Goal: Task Accomplishment & Management: Manage account settings

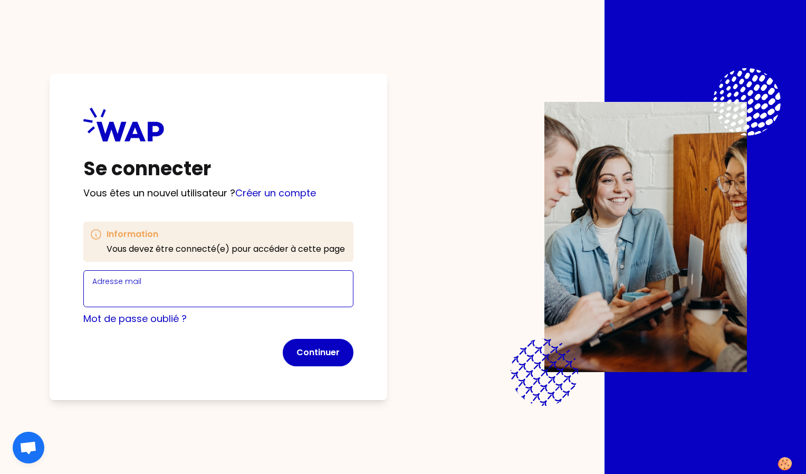
click at [316, 292] on input "Adresse mail" at bounding box center [218, 294] width 252 height 15
type input "b"
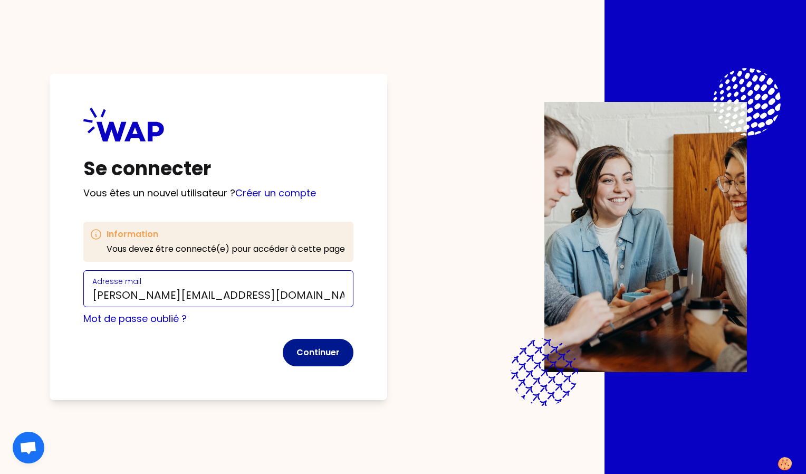
type input "[PERSON_NAME][EMAIL_ADDRESS][DOMAIN_NAME]"
click at [311, 348] on button "Continuer" at bounding box center [318, 352] width 71 height 27
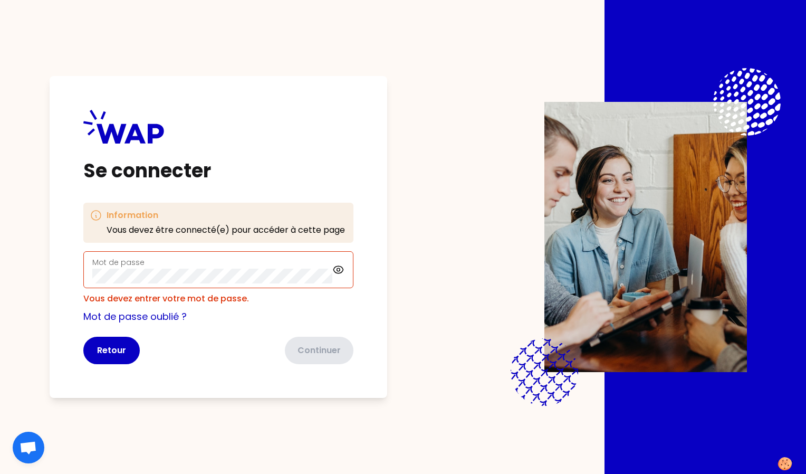
click at [199, 285] on div "Mot de passe" at bounding box center [218, 269] width 270 height 37
click at [116, 345] on button "Retour" at bounding box center [111, 350] width 56 height 27
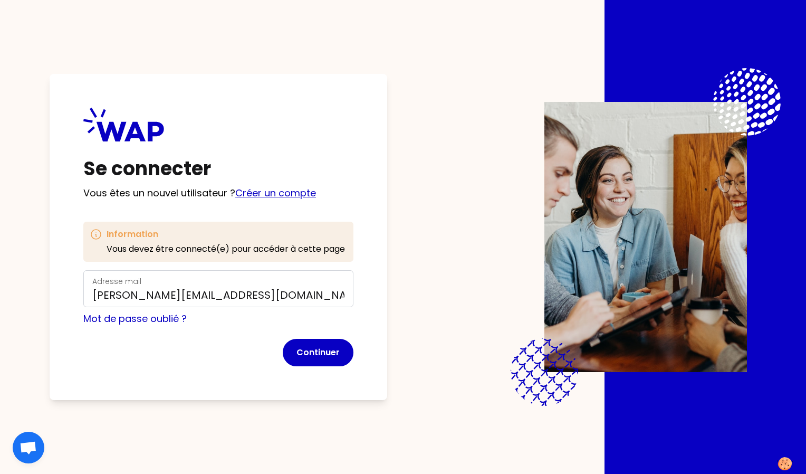
click at [270, 194] on link "Créer un compte" at bounding box center [275, 192] width 81 height 13
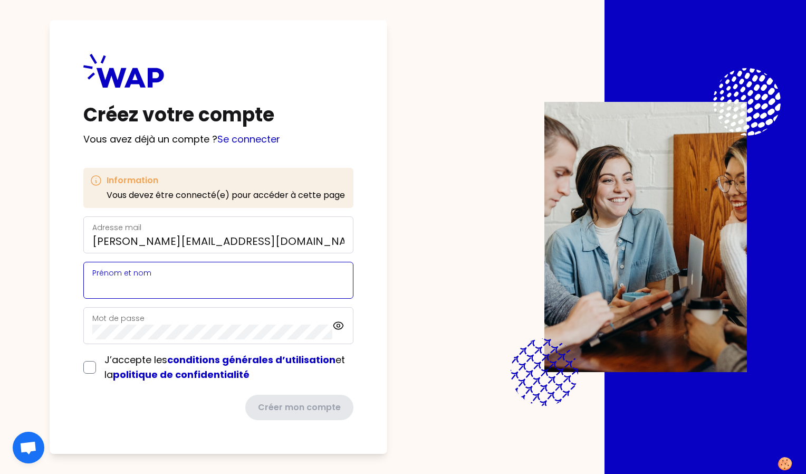
click at [208, 280] on input "Prénom et nom" at bounding box center [218, 286] width 252 height 15
type input "b"
type input "[PERSON_NAME]"
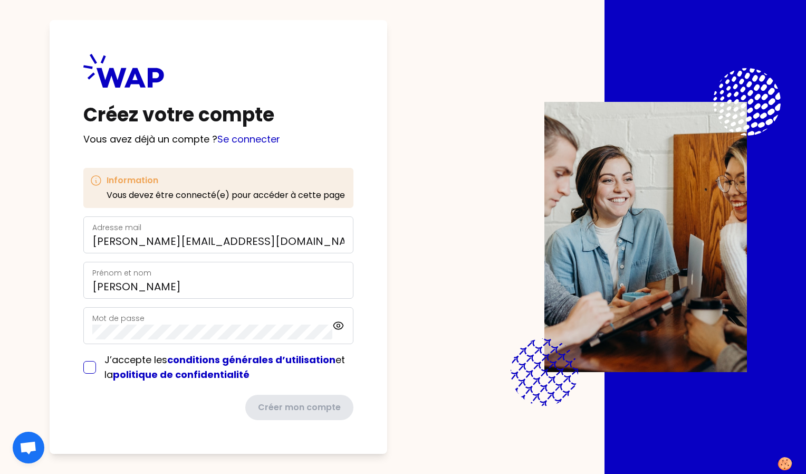
click at [88, 367] on input "checkbox" at bounding box center [89, 367] width 13 height 13
checkbox input "true"
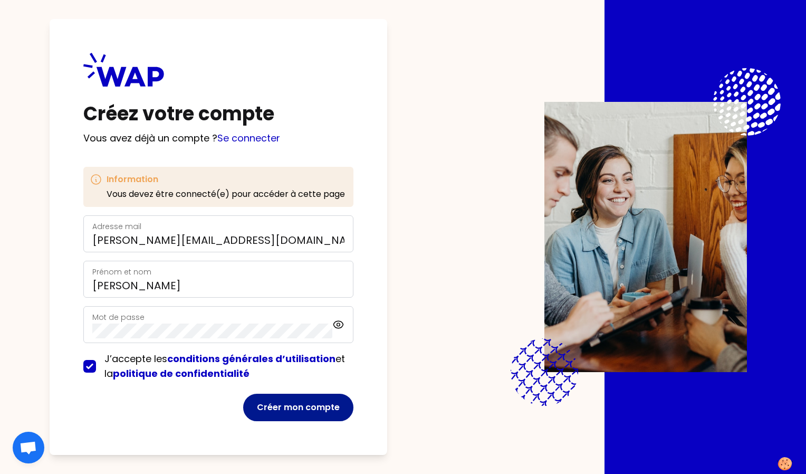
click at [295, 409] on button "Créer mon compte" at bounding box center [298, 406] width 110 height 27
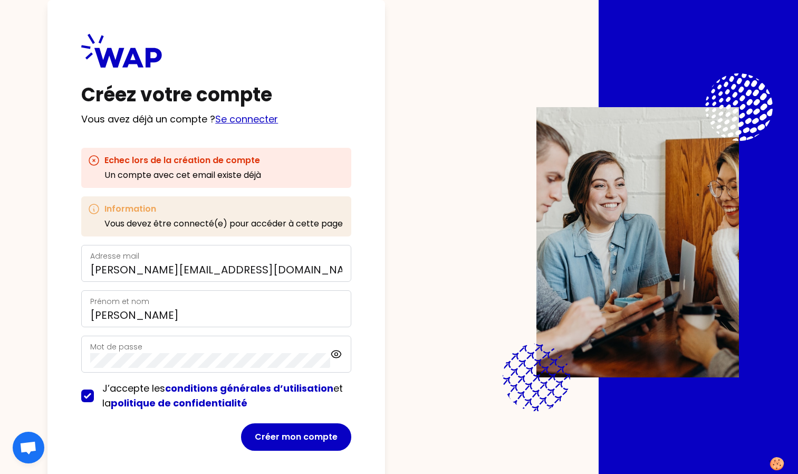
click at [254, 120] on link "Se connecter" at bounding box center [246, 118] width 63 height 13
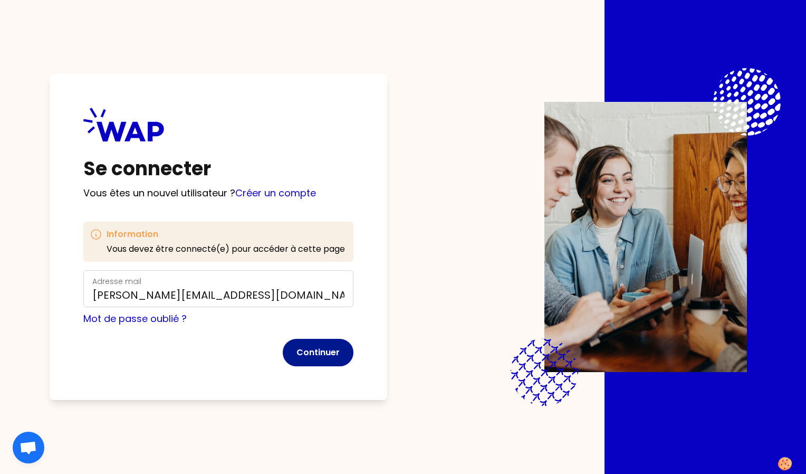
click at [312, 351] on button "Continuer" at bounding box center [318, 352] width 71 height 27
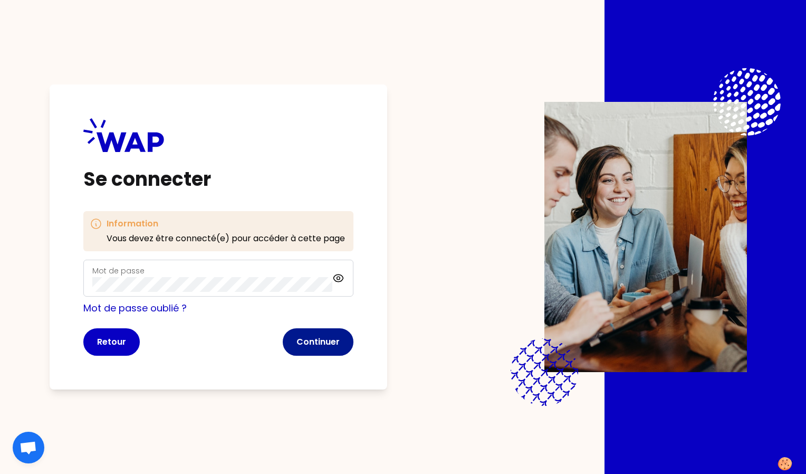
click at [328, 348] on button "Continuer" at bounding box center [318, 341] width 71 height 27
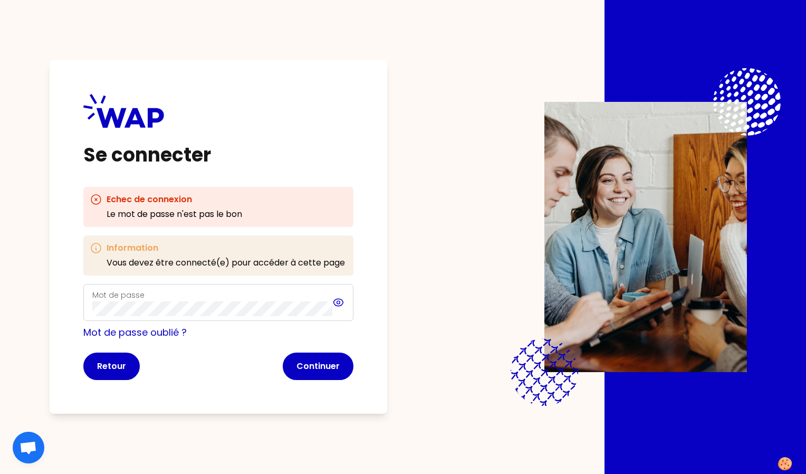
click at [338, 301] on icon at bounding box center [338, 302] width 3 height 3
click at [338, 301] on icon at bounding box center [337, 301] width 9 height 9
click button "Continuer" at bounding box center [318, 365] width 71 height 27
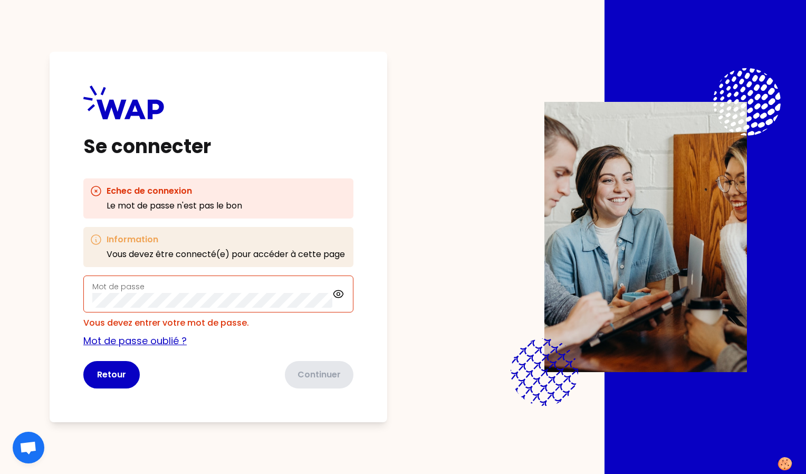
click at [133, 343] on link "Mot de passe oublié ?" at bounding box center [134, 340] width 103 height 13
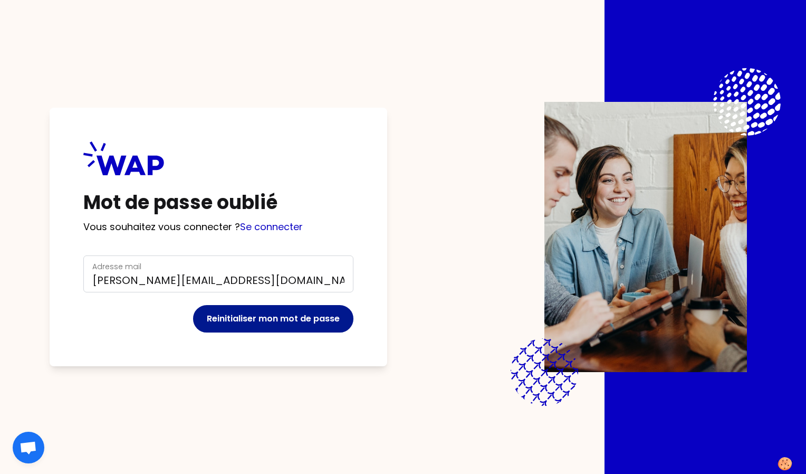
click at [215, 322] on button "Reinitialiser mon mot de passe" at bounding box center [273, 318] width 160 height 27
